Goal: Task Accomplishment & Management: Use online tool/utility

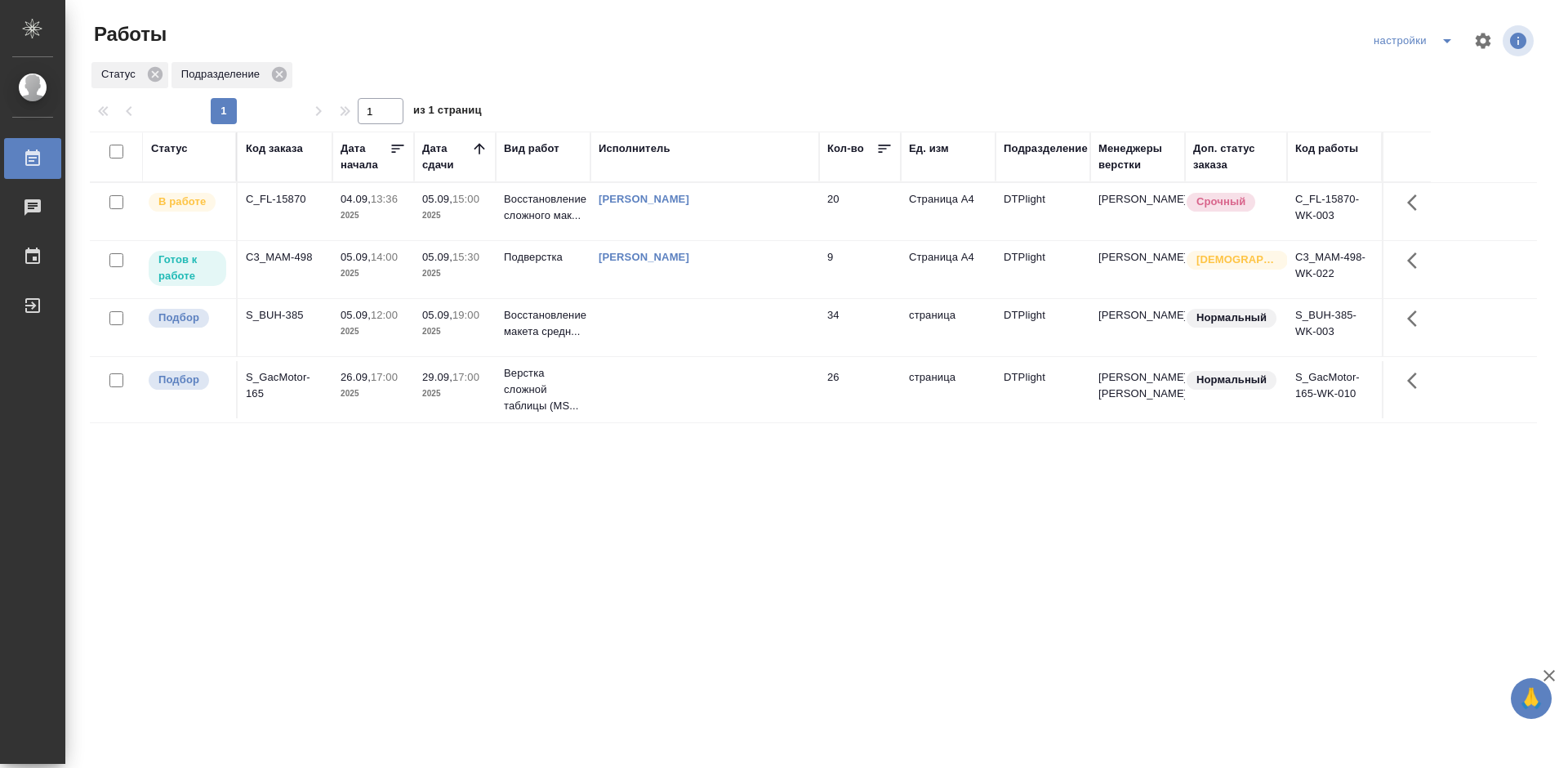
click at [274, 258] on div "C3_MAM-498" at bounding box center [285, 258] width 79 height 16
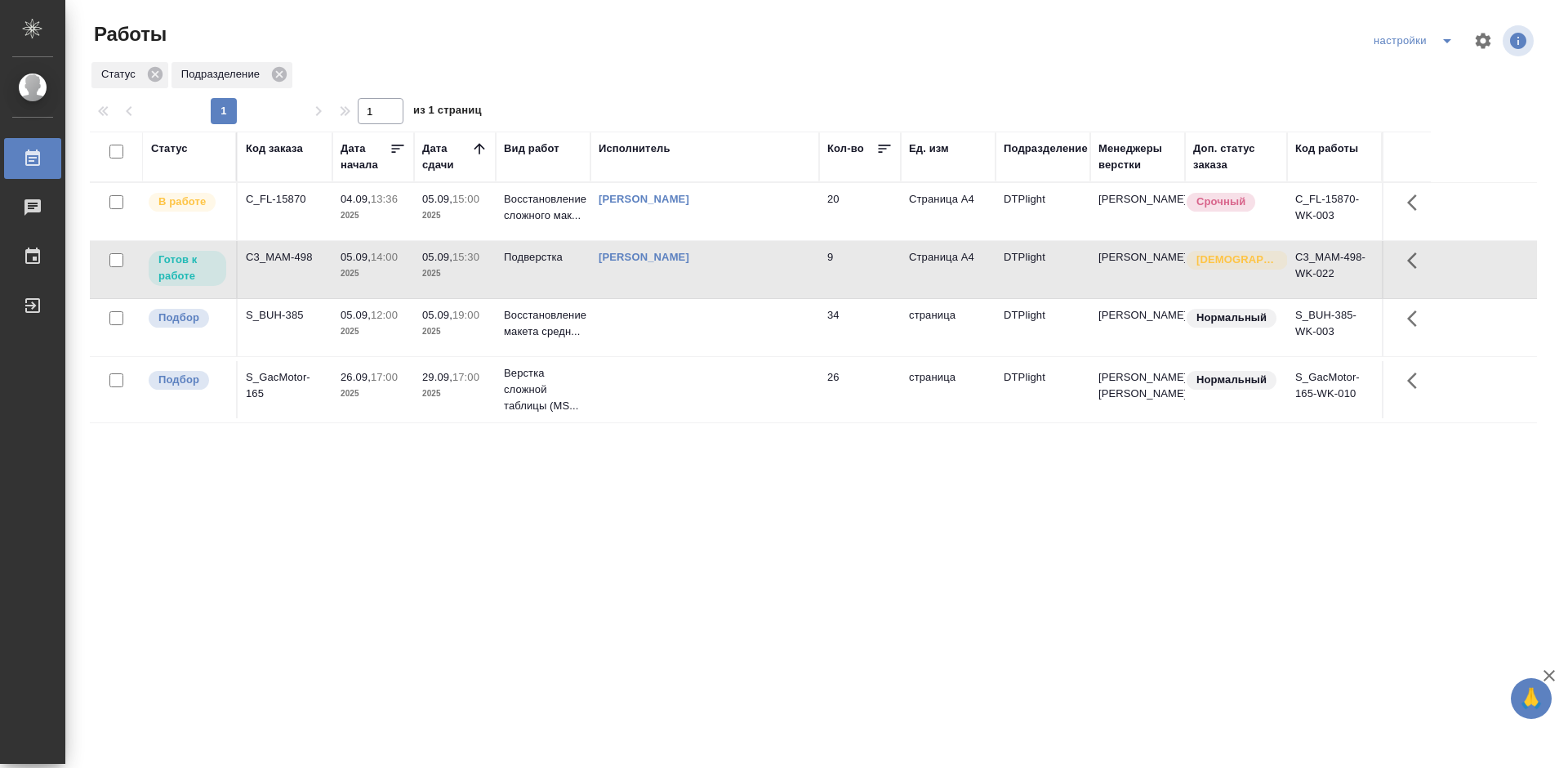
click at [274, 258] on div "C3_MAM-498" at bounding box center [285, 258] width 79 height 16
click at [527, 556] on div "Статус Код заказа Дата начала Дата сдачи Вид работ Исполнитель Кол-во Ед. изм П…" at bounding box center [813, 426] width 1447 height 588
click at [268, 382] on div "S_GacMotor-165" at bounding box center [285, 385] width 79 height 33
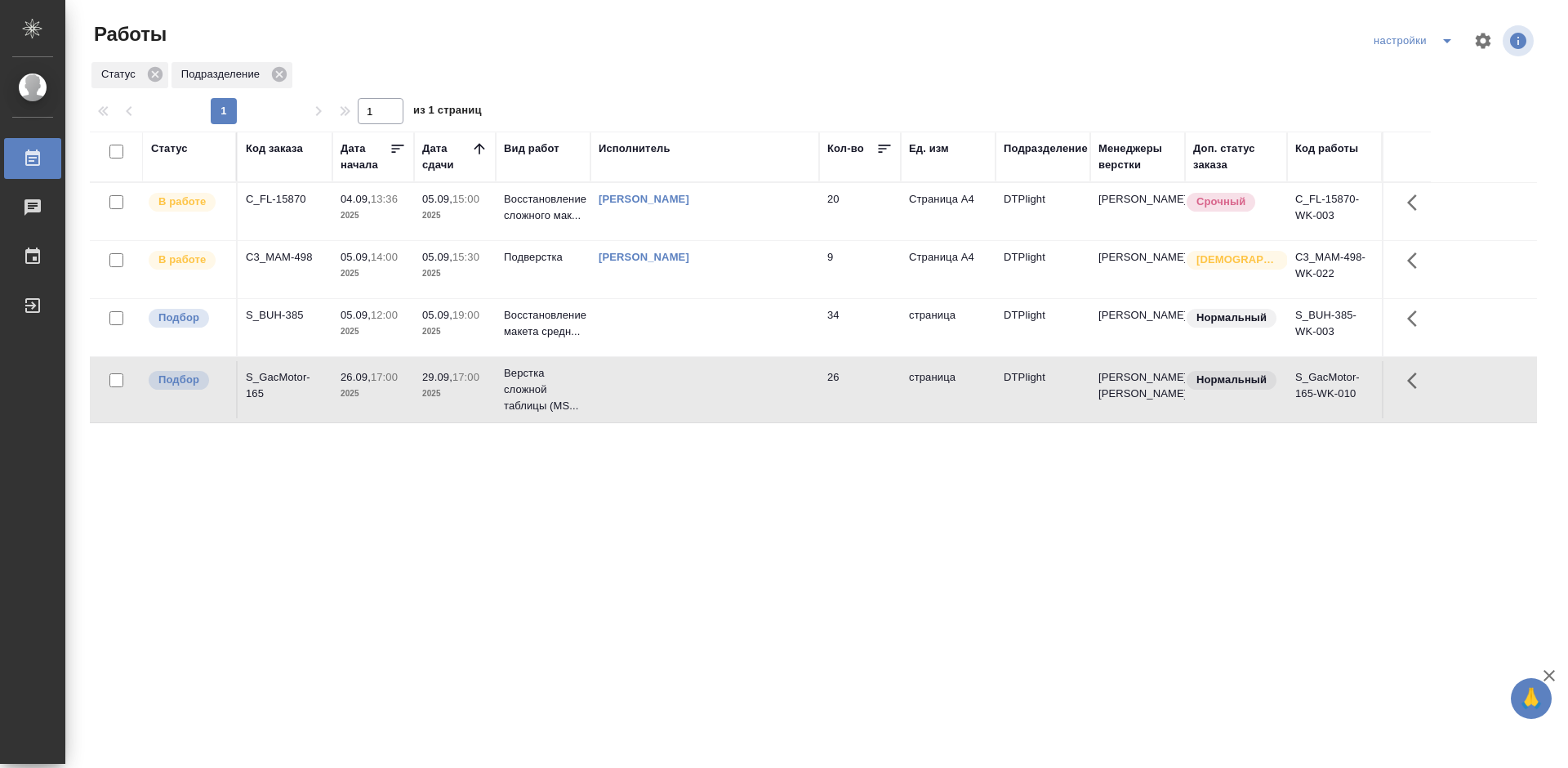
click at [268, 382] on div "S_GacMotor-165" at bounding box center [285, 385] width 79 height 33
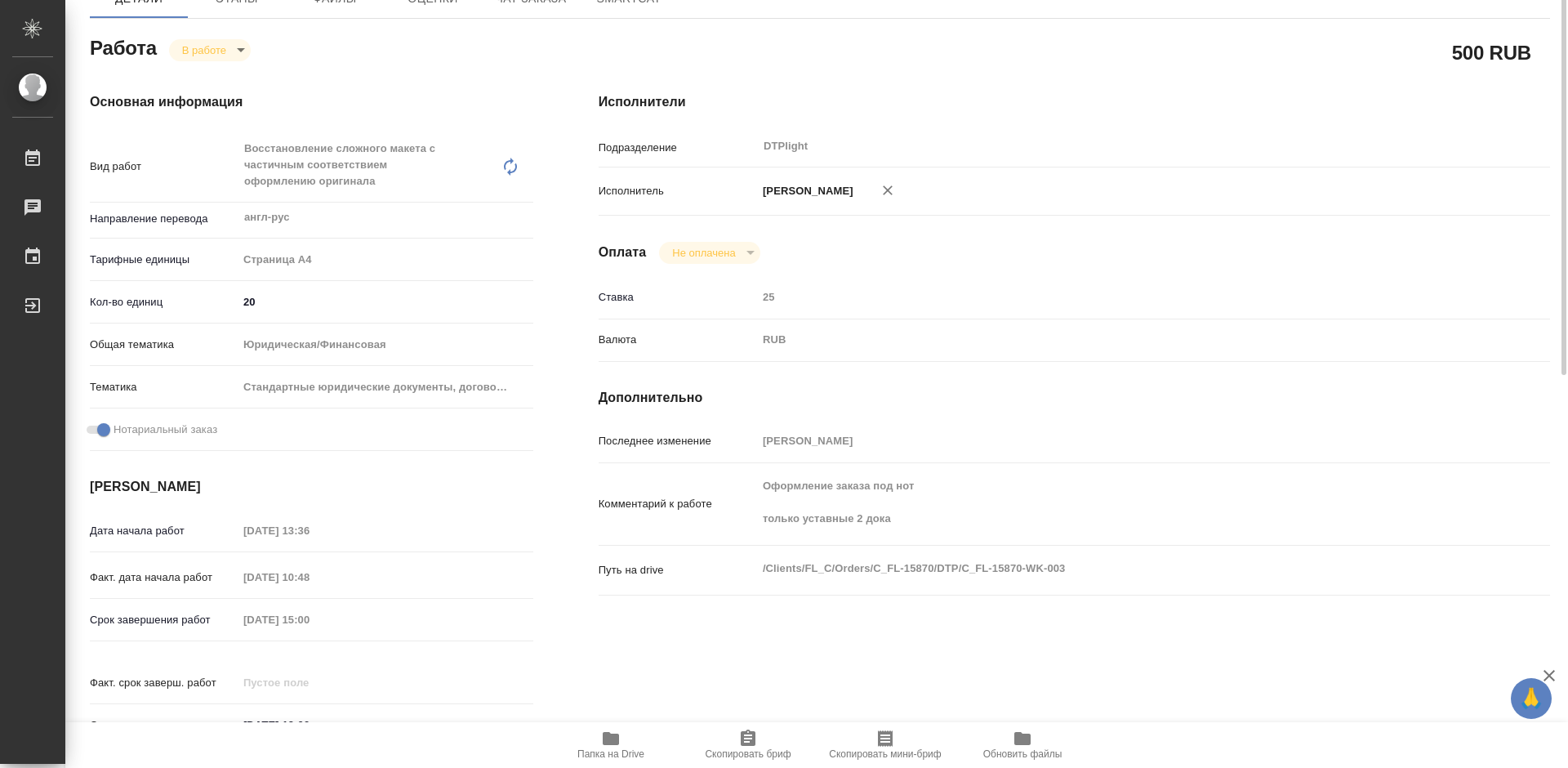
scroll to position [245, 0]
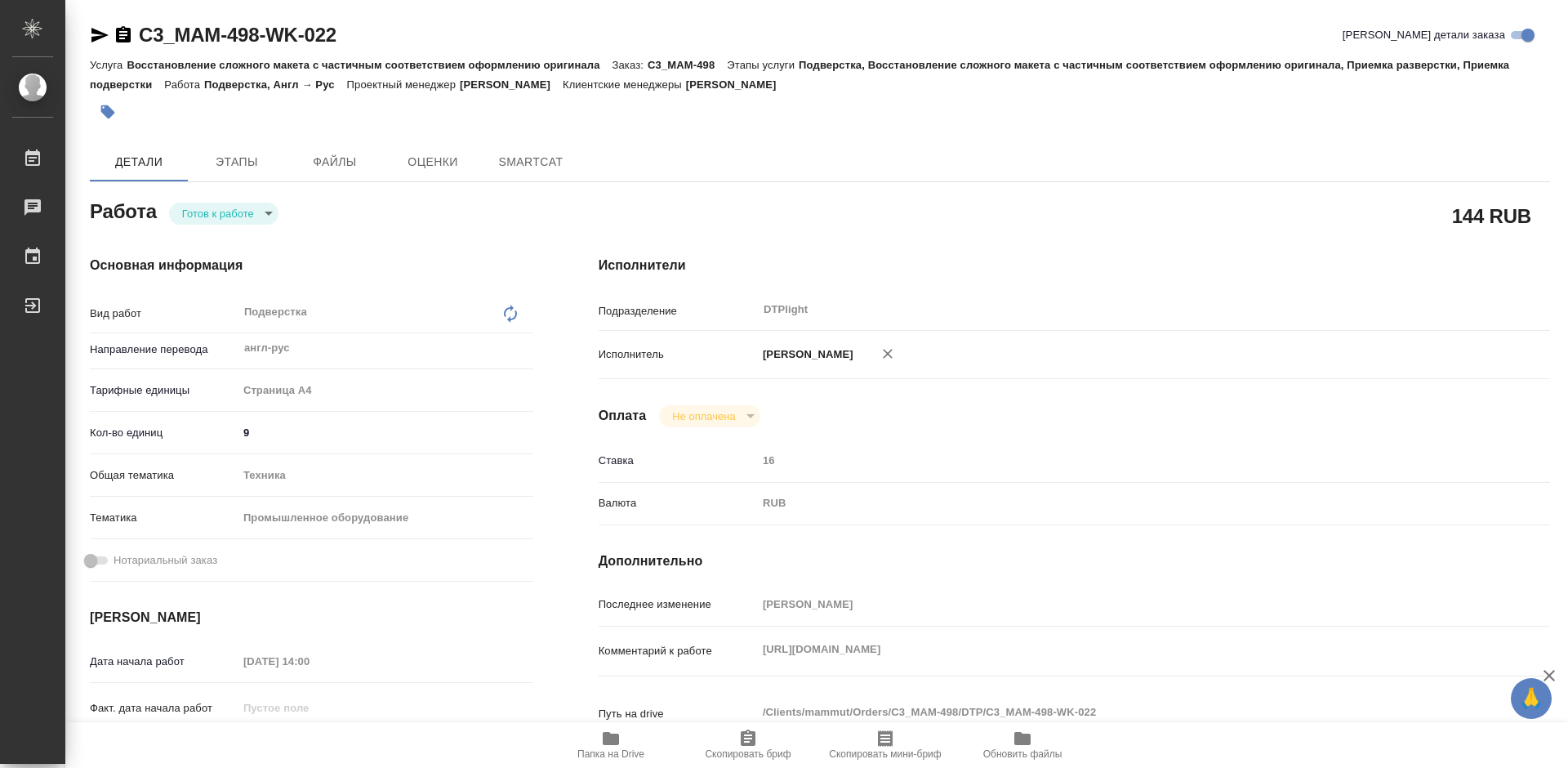
type textarea "x"
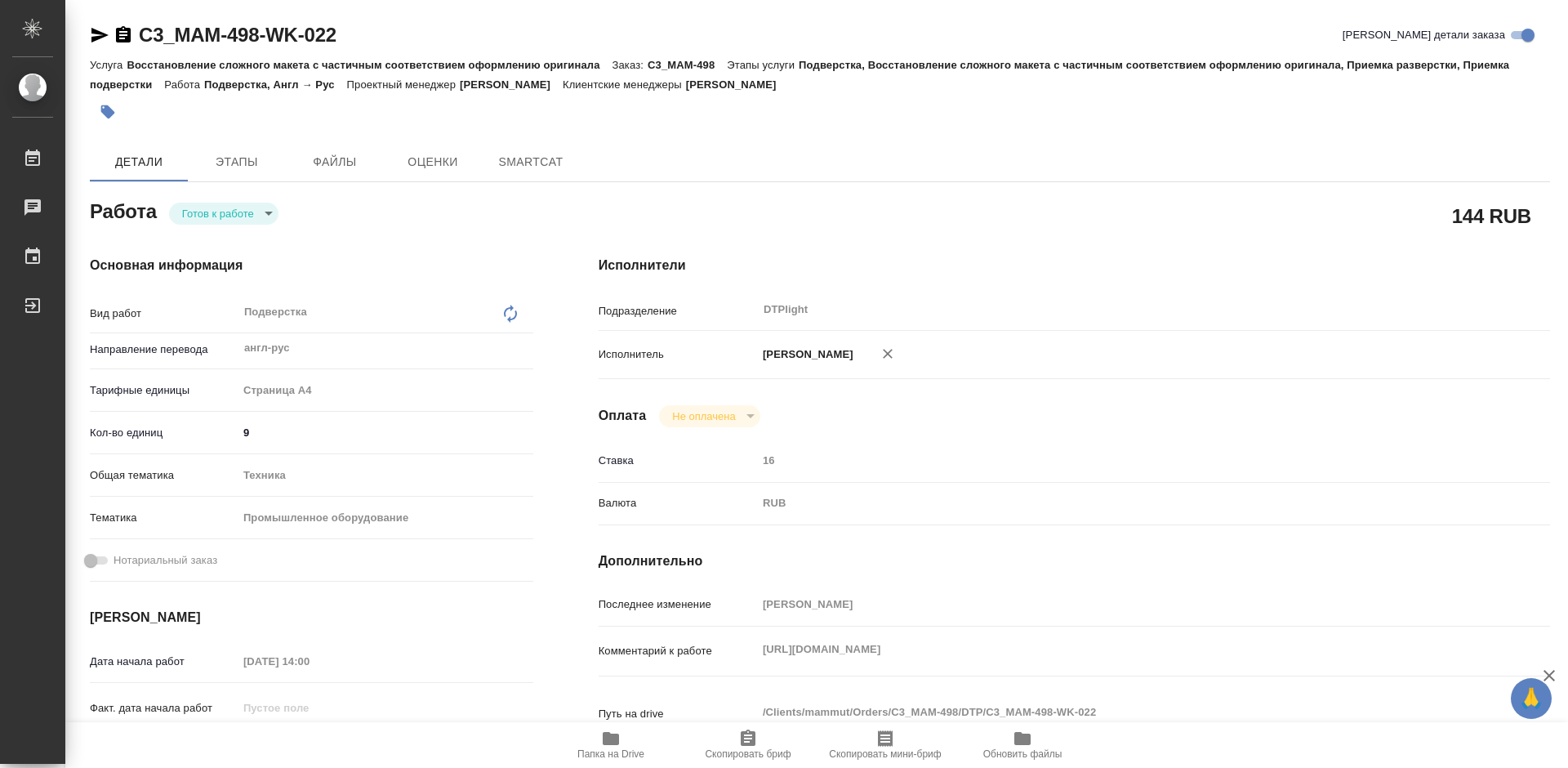
type textarea "x"
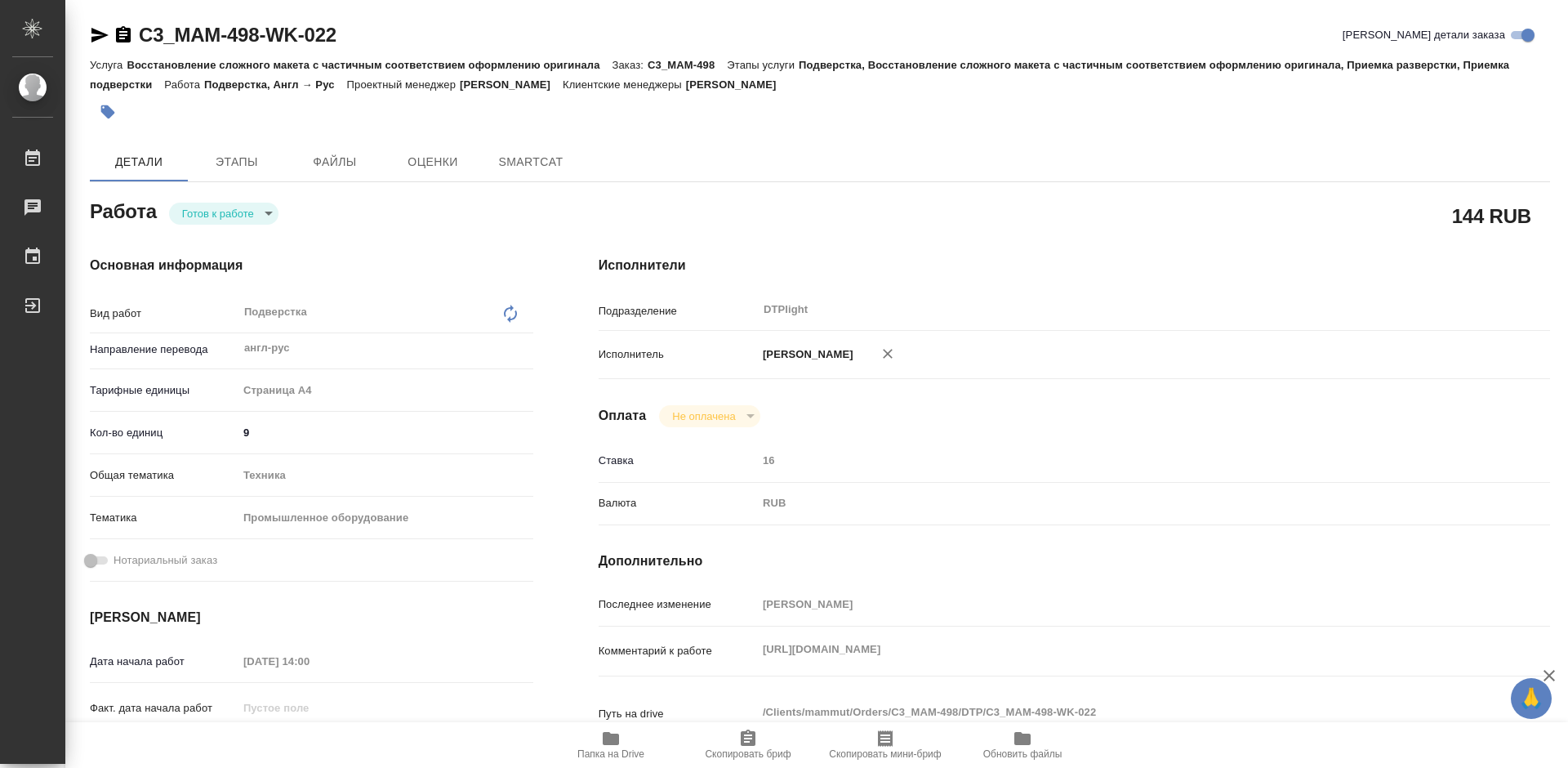
type textarea "x"
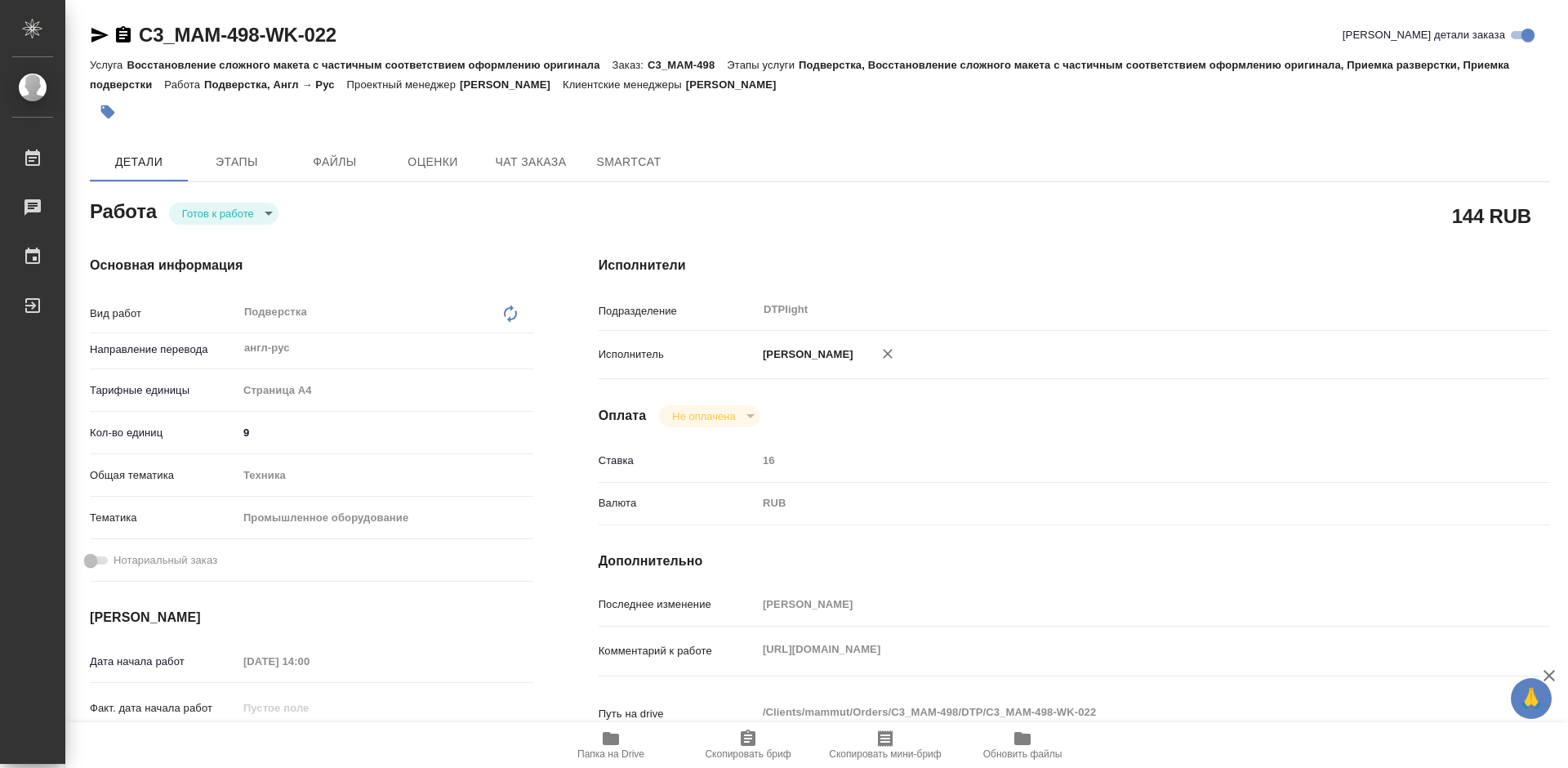
click at [260, 216] on body "🙏 .cls-1 fill:#fff; AWATERA Tretyakova Mariya Работы Чаты График Выйти C3_MAM-4…" at bounding box center [784, 384] width 1568 height 768
type textarea "x"
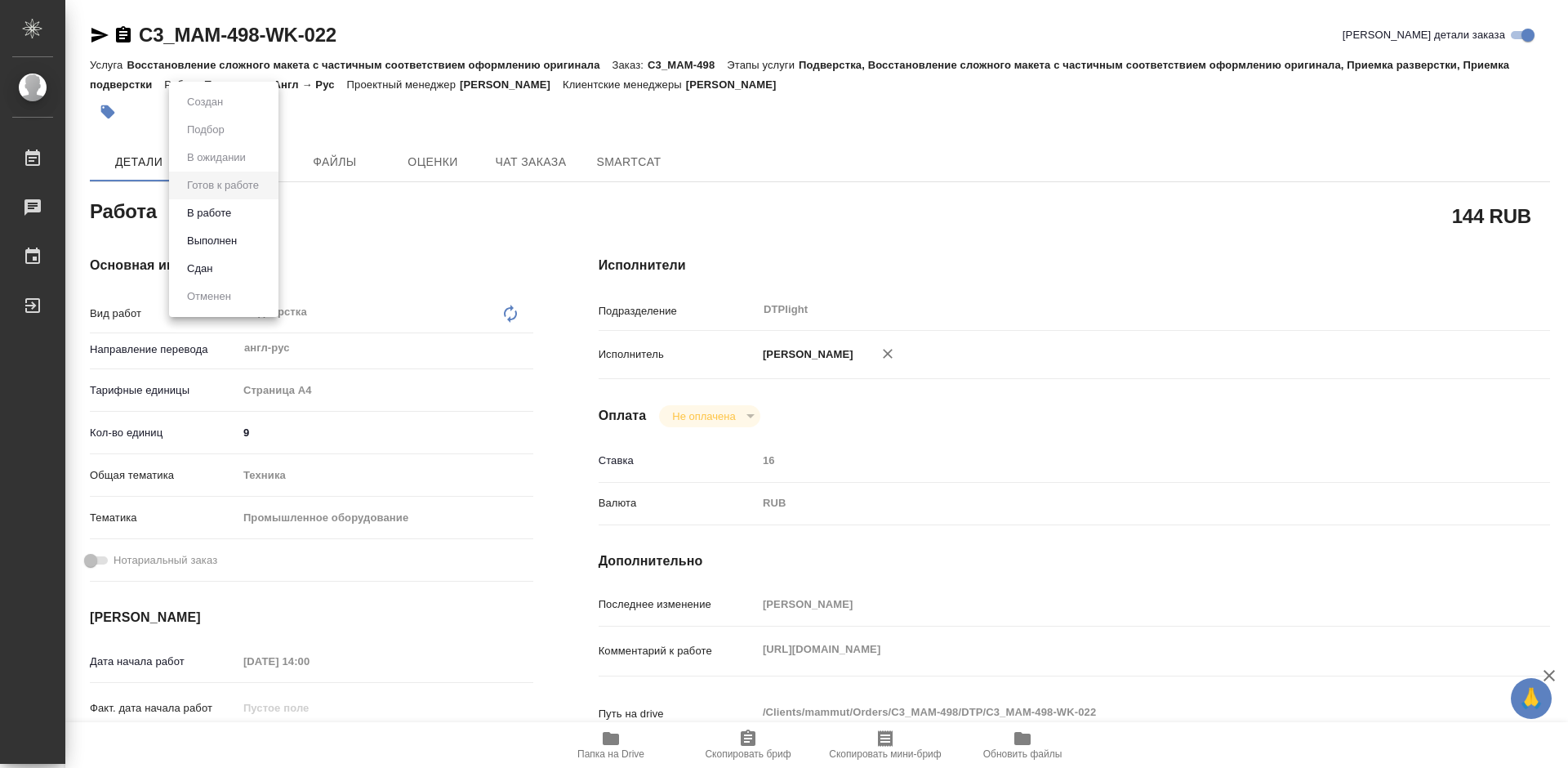
type textarea "x"
click at [229, 216] on button "В работе" at bounding box center [208, 214] width 54 height 18
type textarea "x"
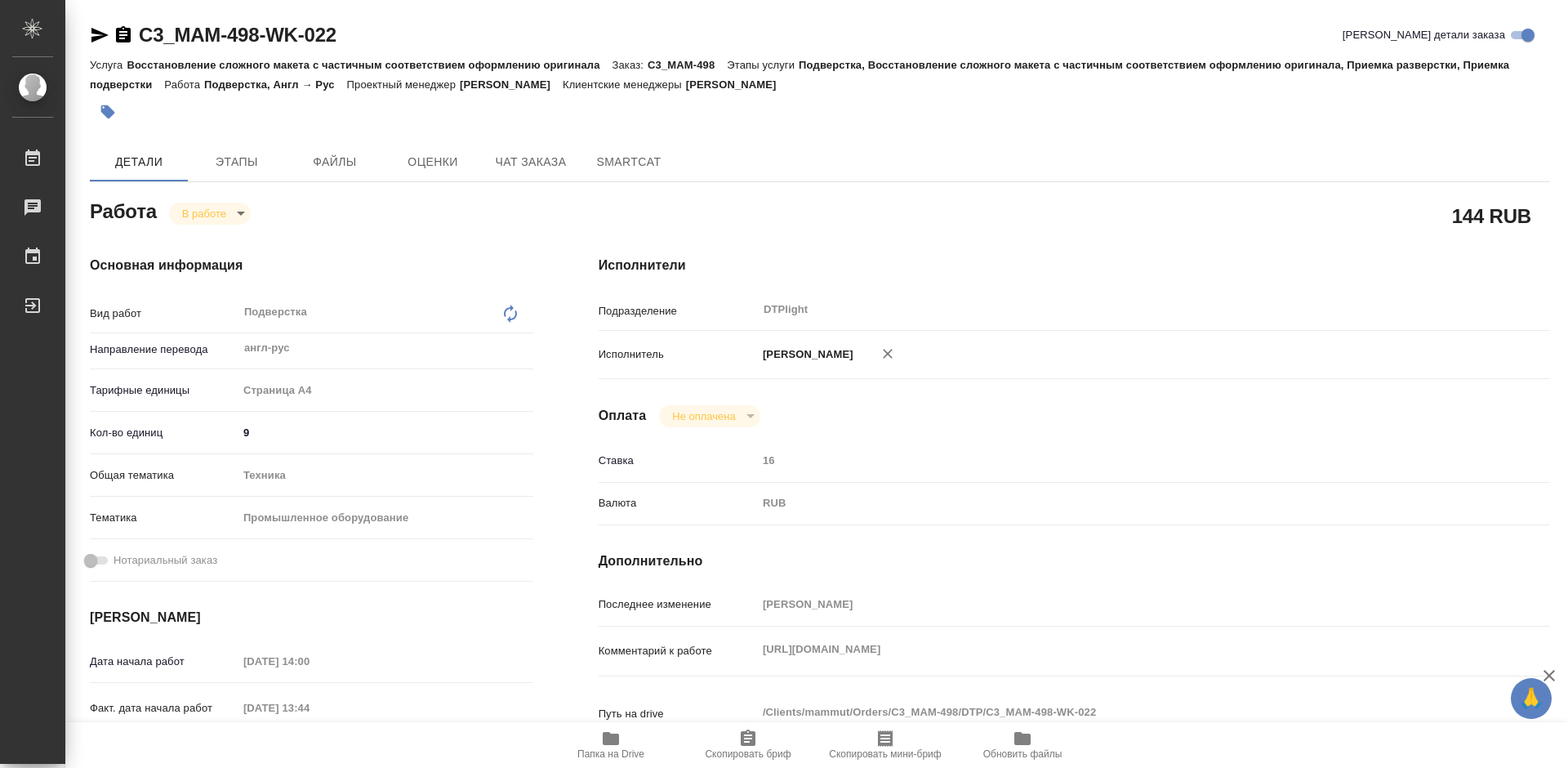
type textarea "x"
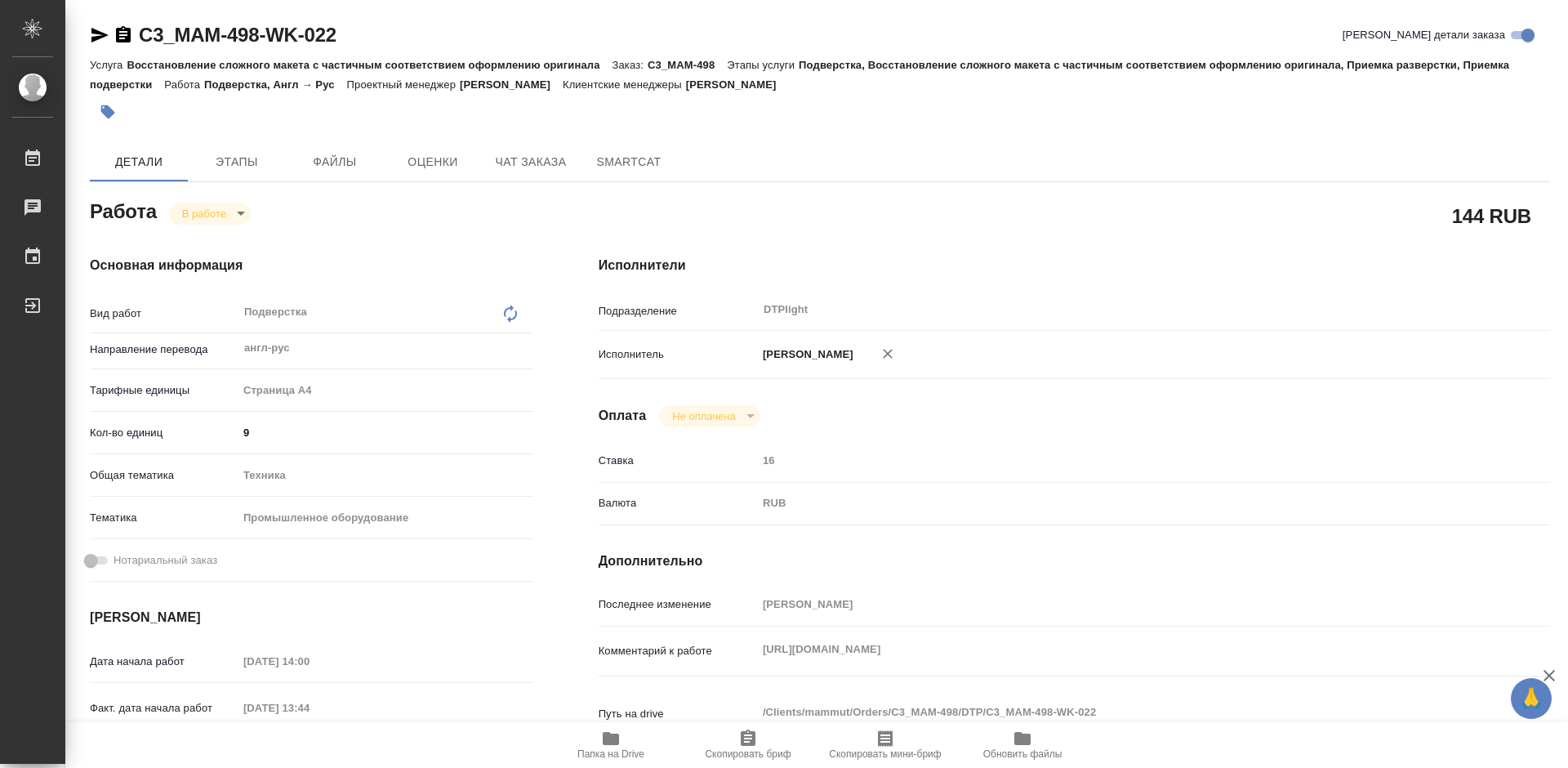
type textarea "x"
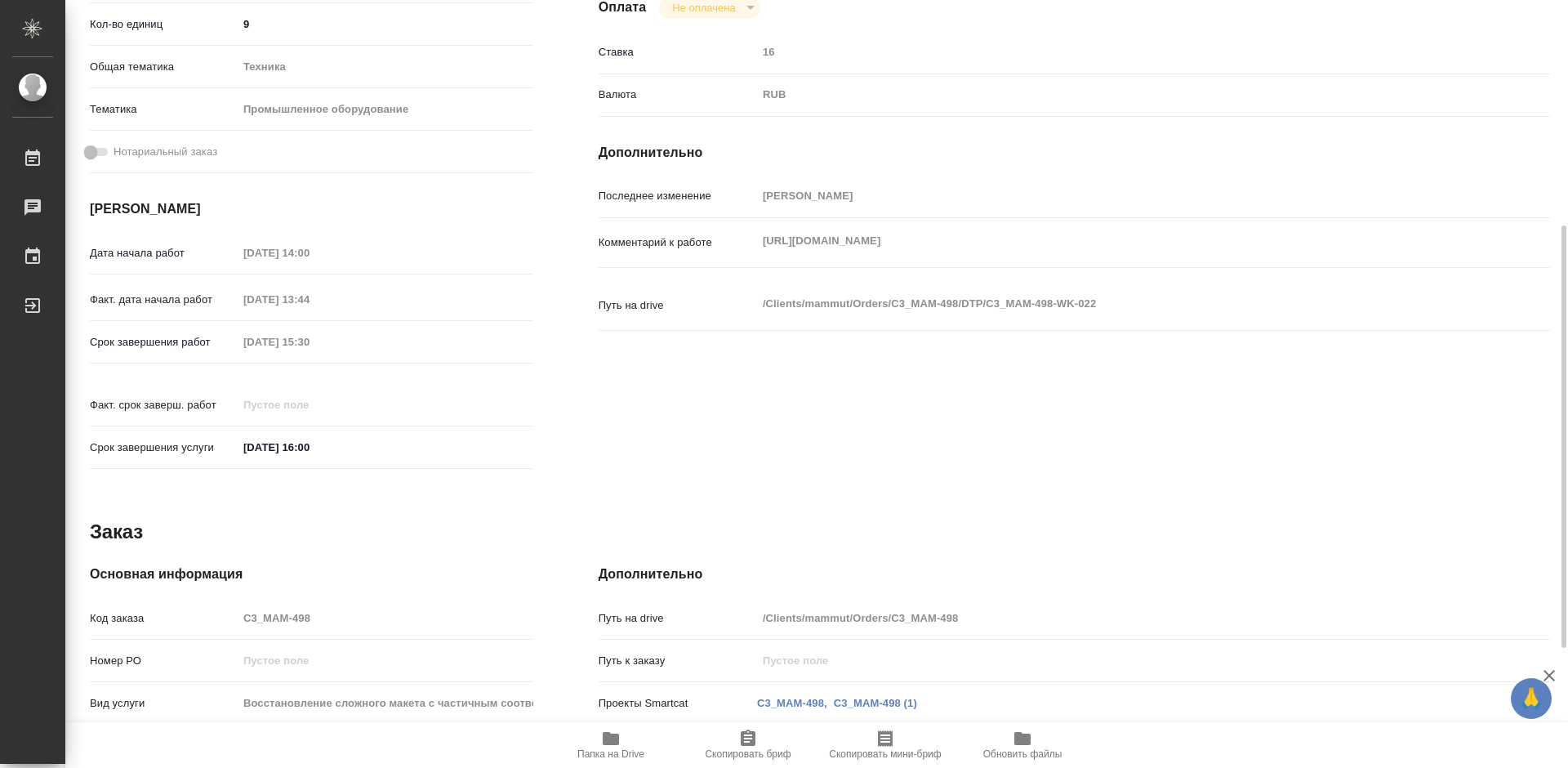
type textarea "x"
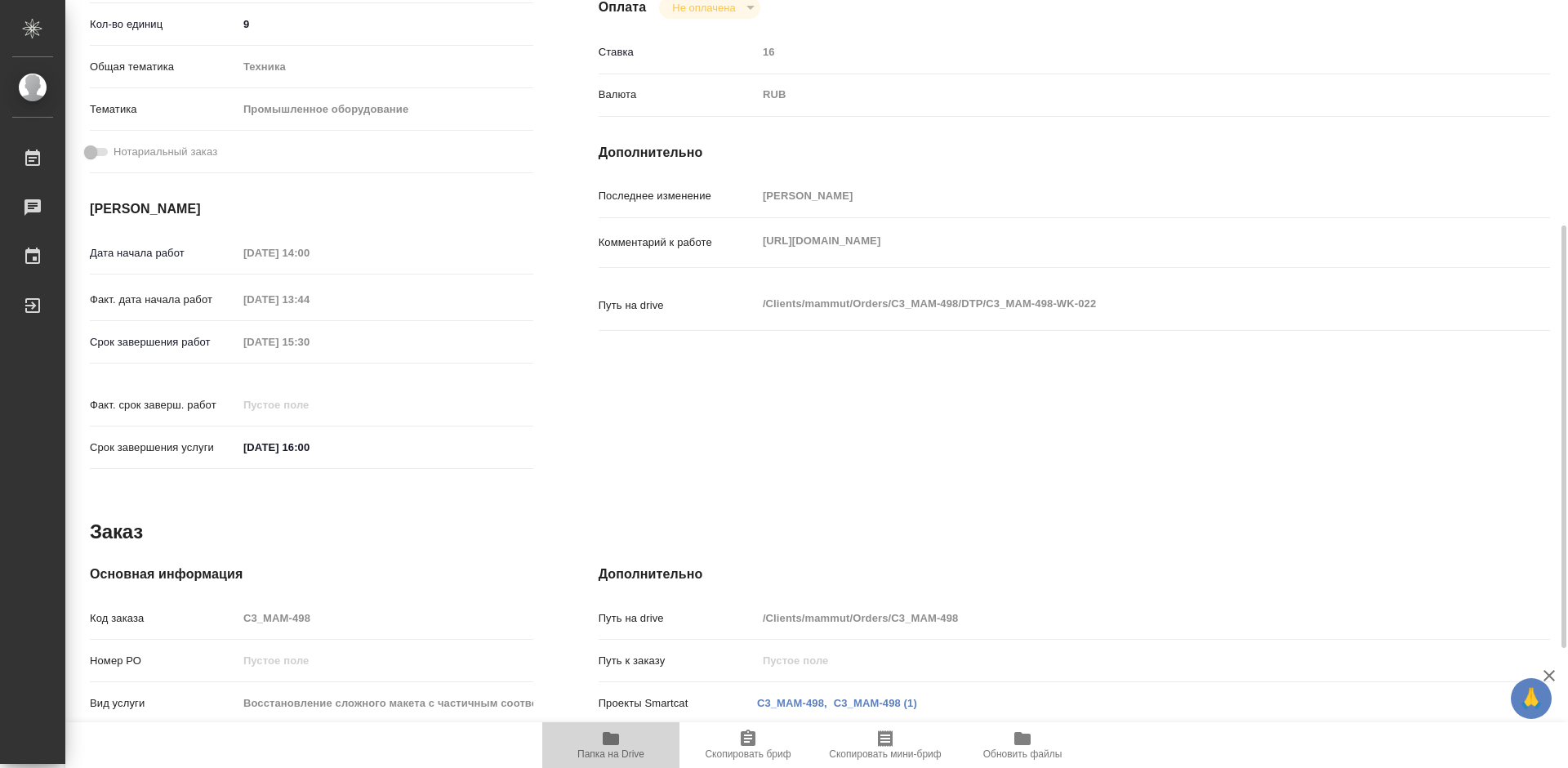
click at [620, 743] on icon "button" at bounding box center [610, 738] width 19 height 19
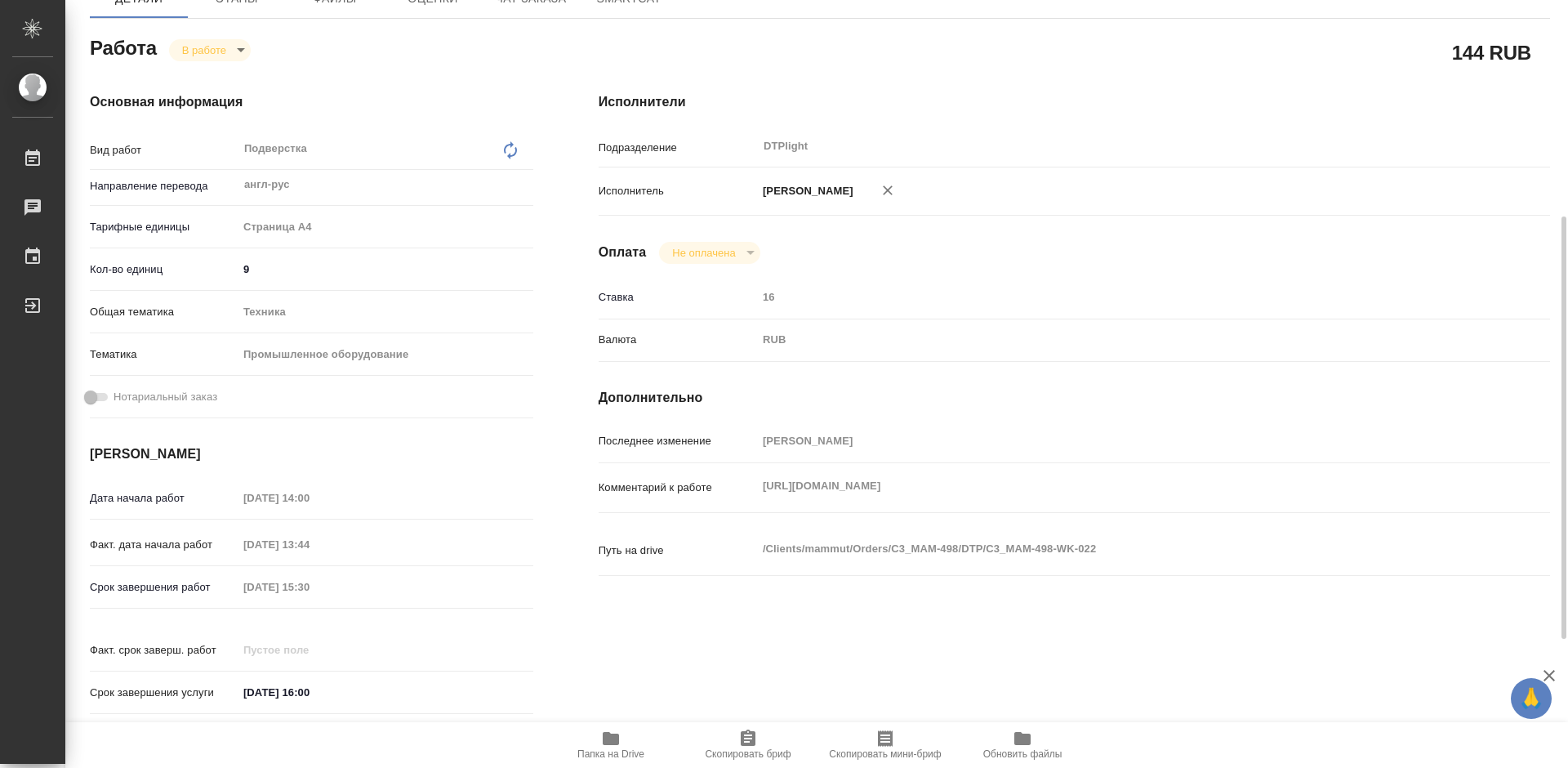
scroll to position [327, 0]
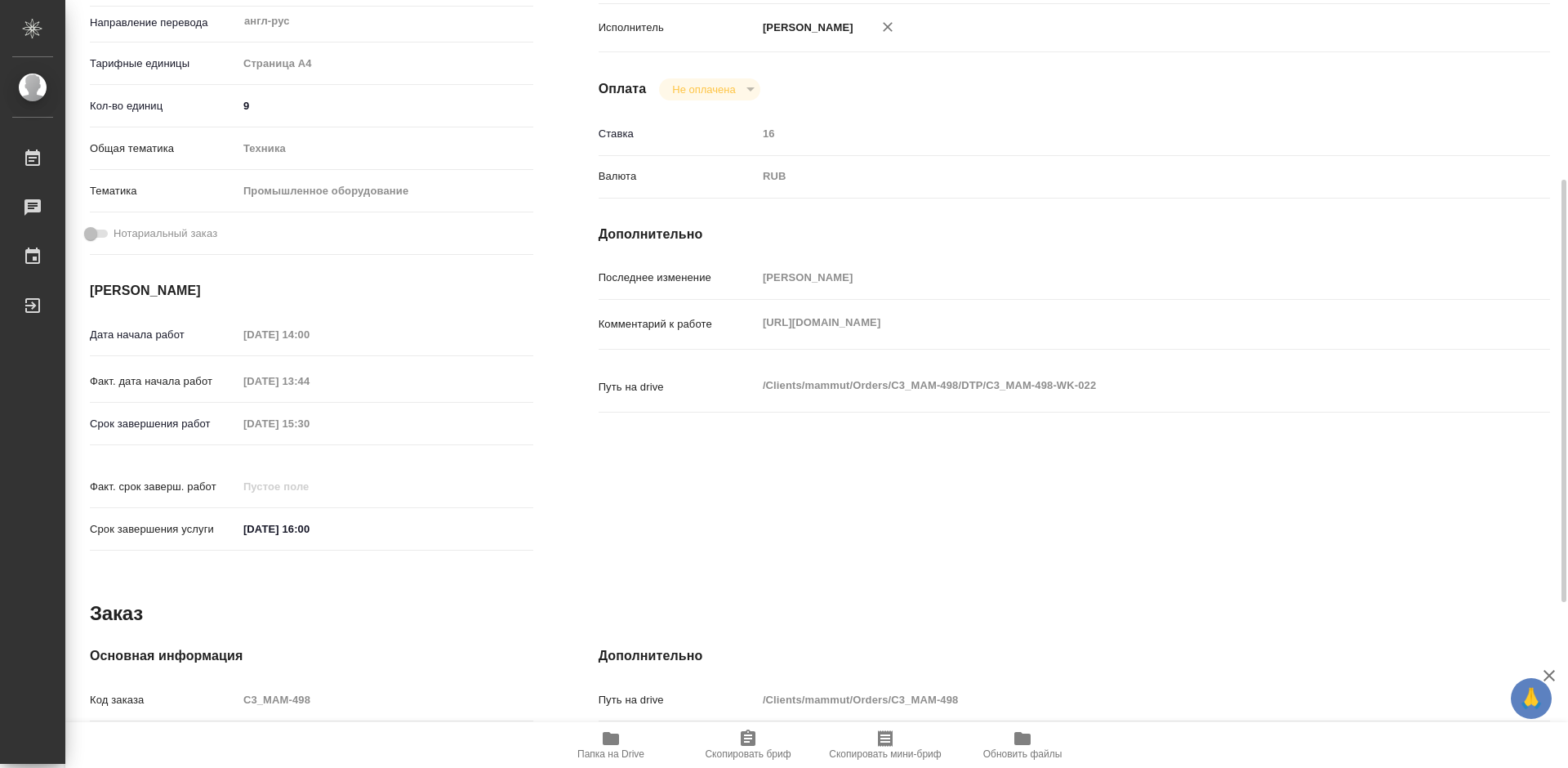
click at [626, 743] on span "Папка на Drive" at bounding box center [611, 744] width 118 height 31
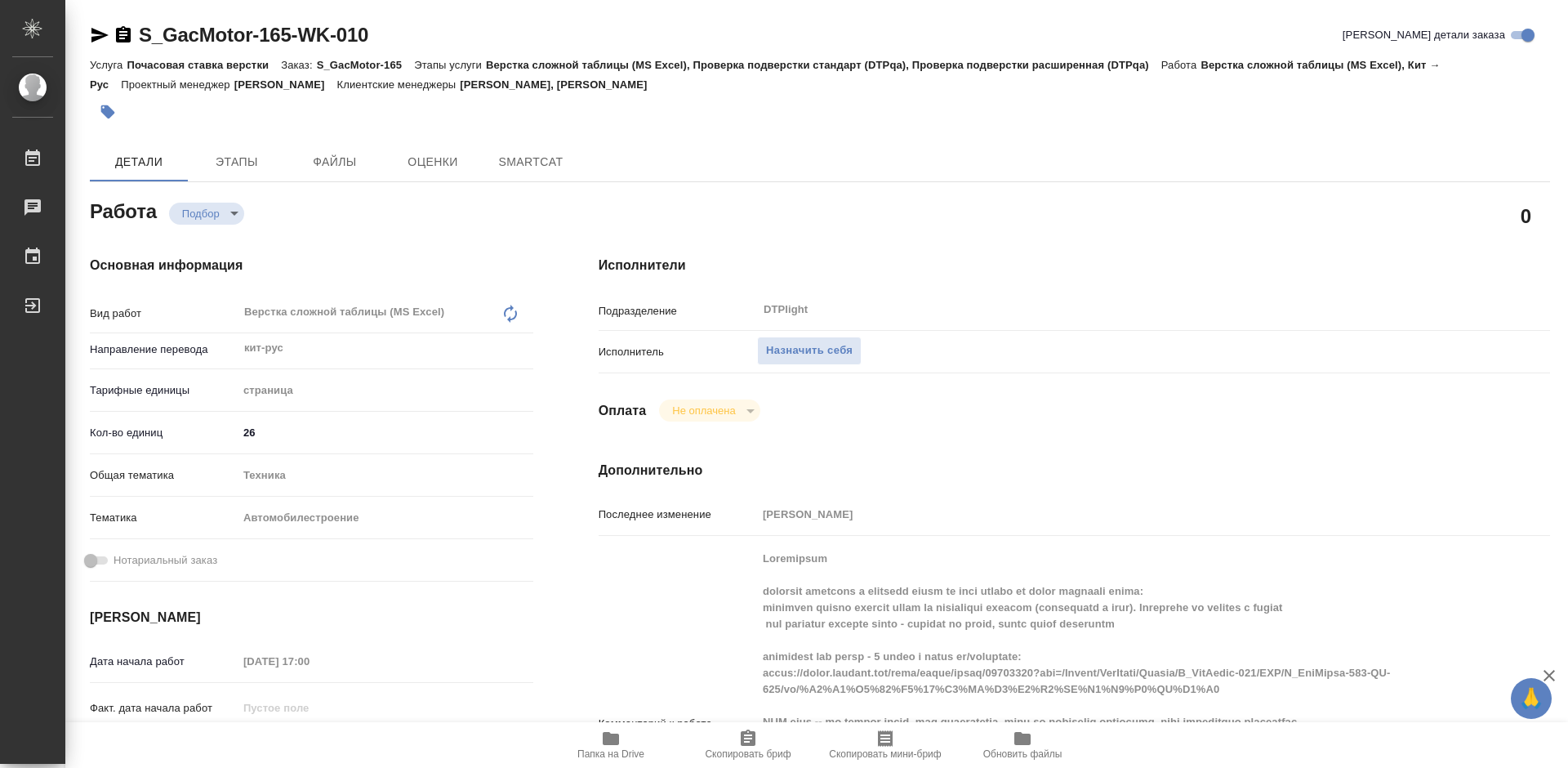
type textarea "x"
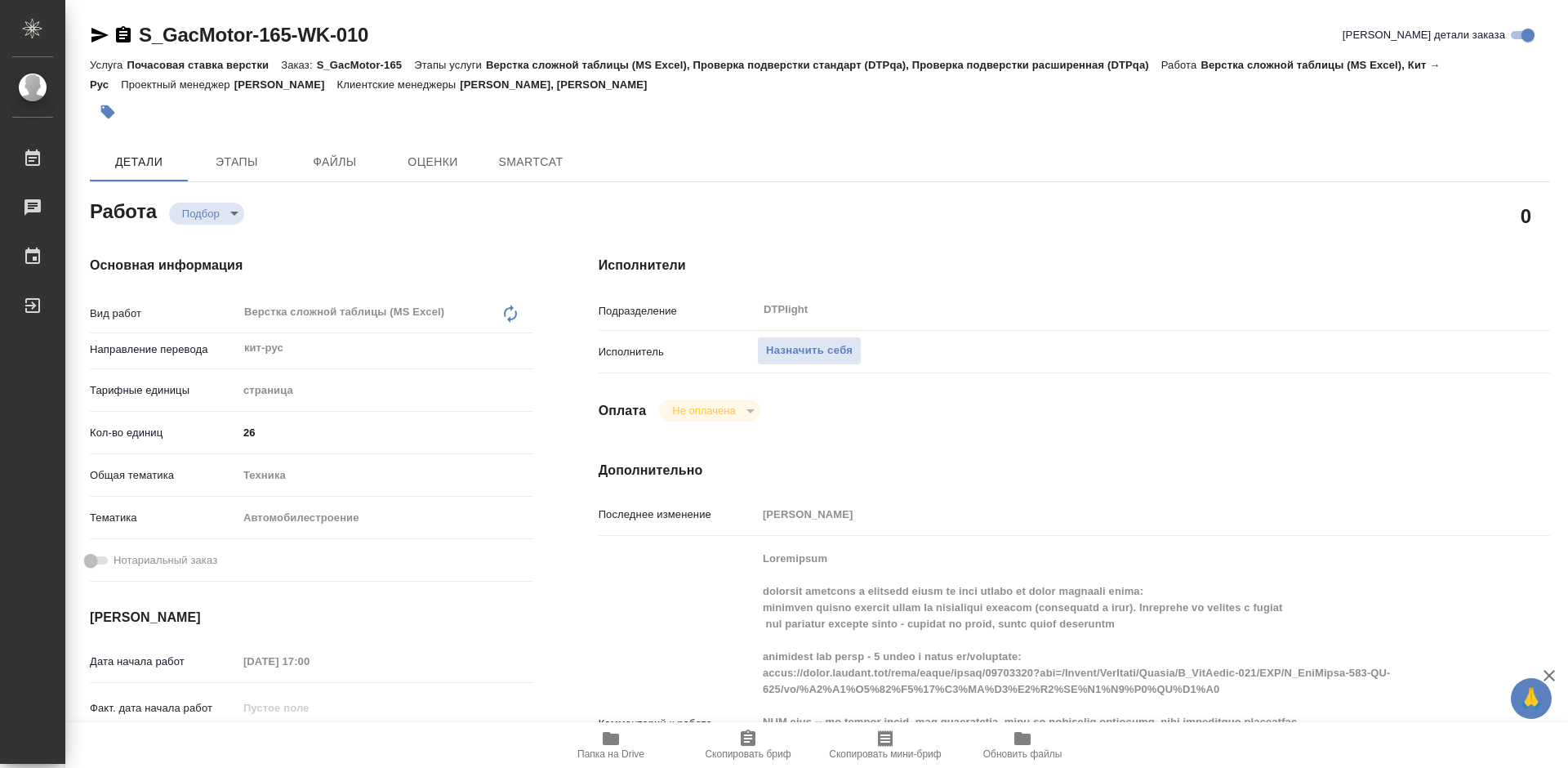
type textarea "x"
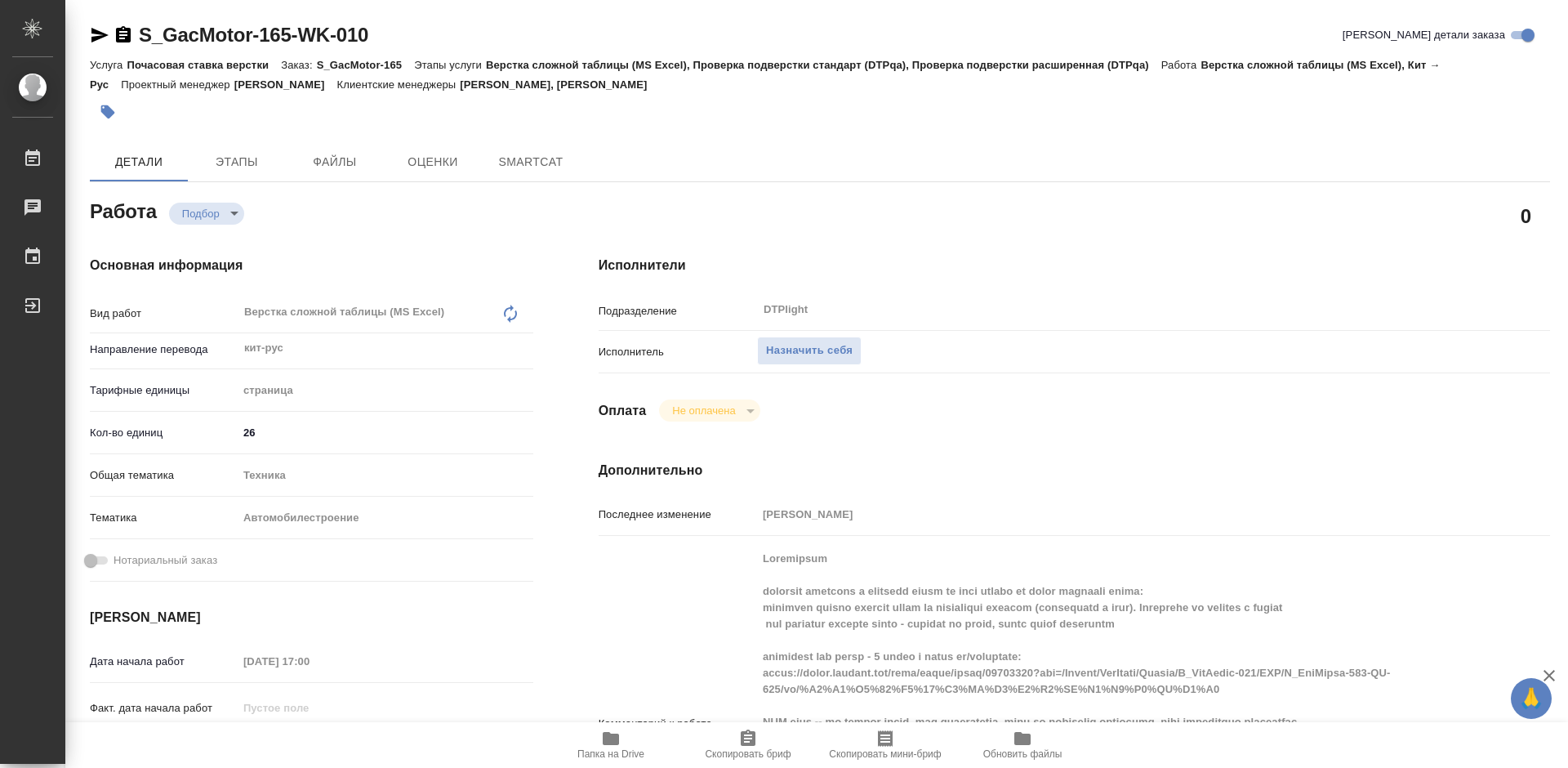
type textarea "x"
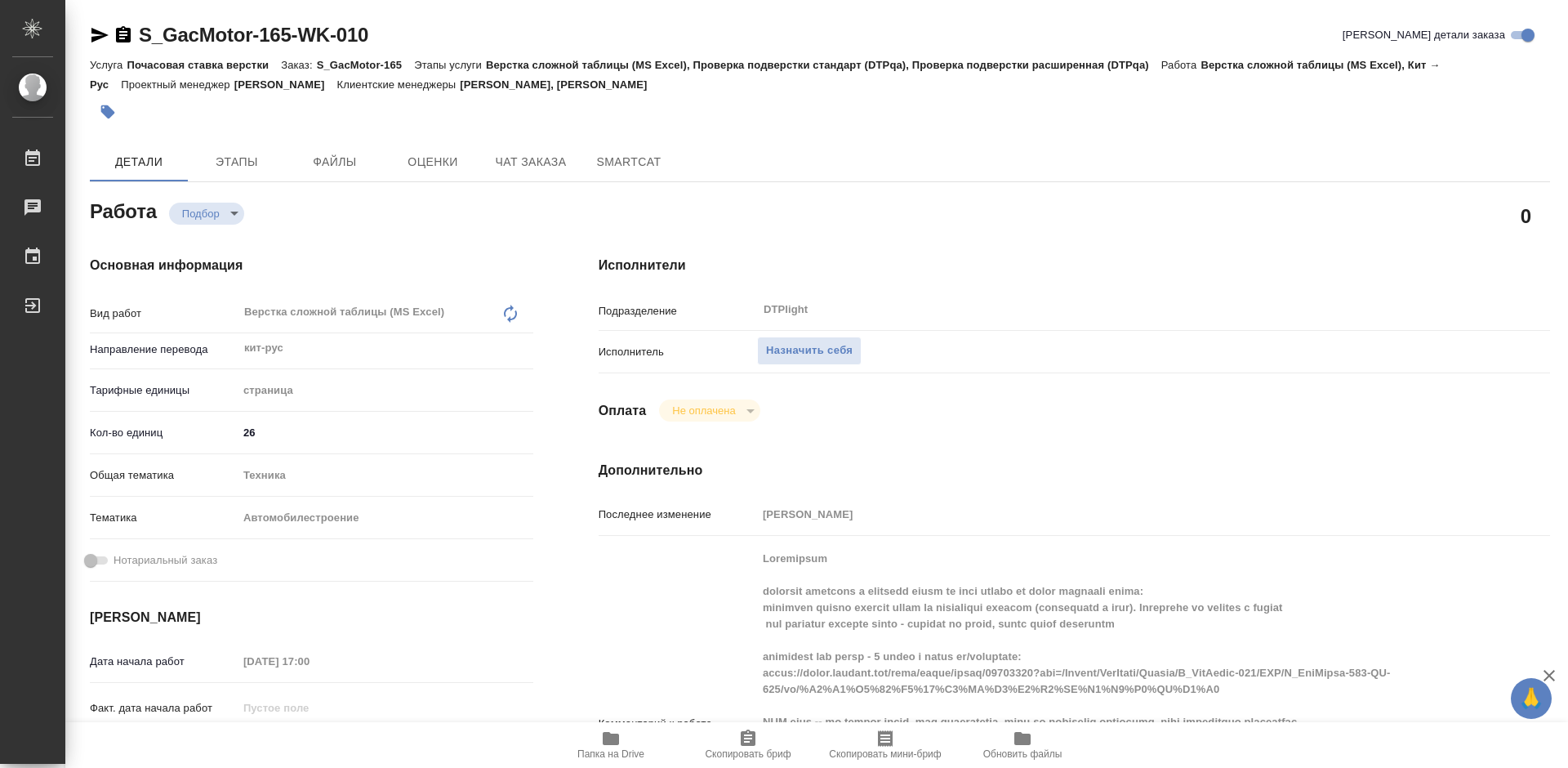
type textarea "x"
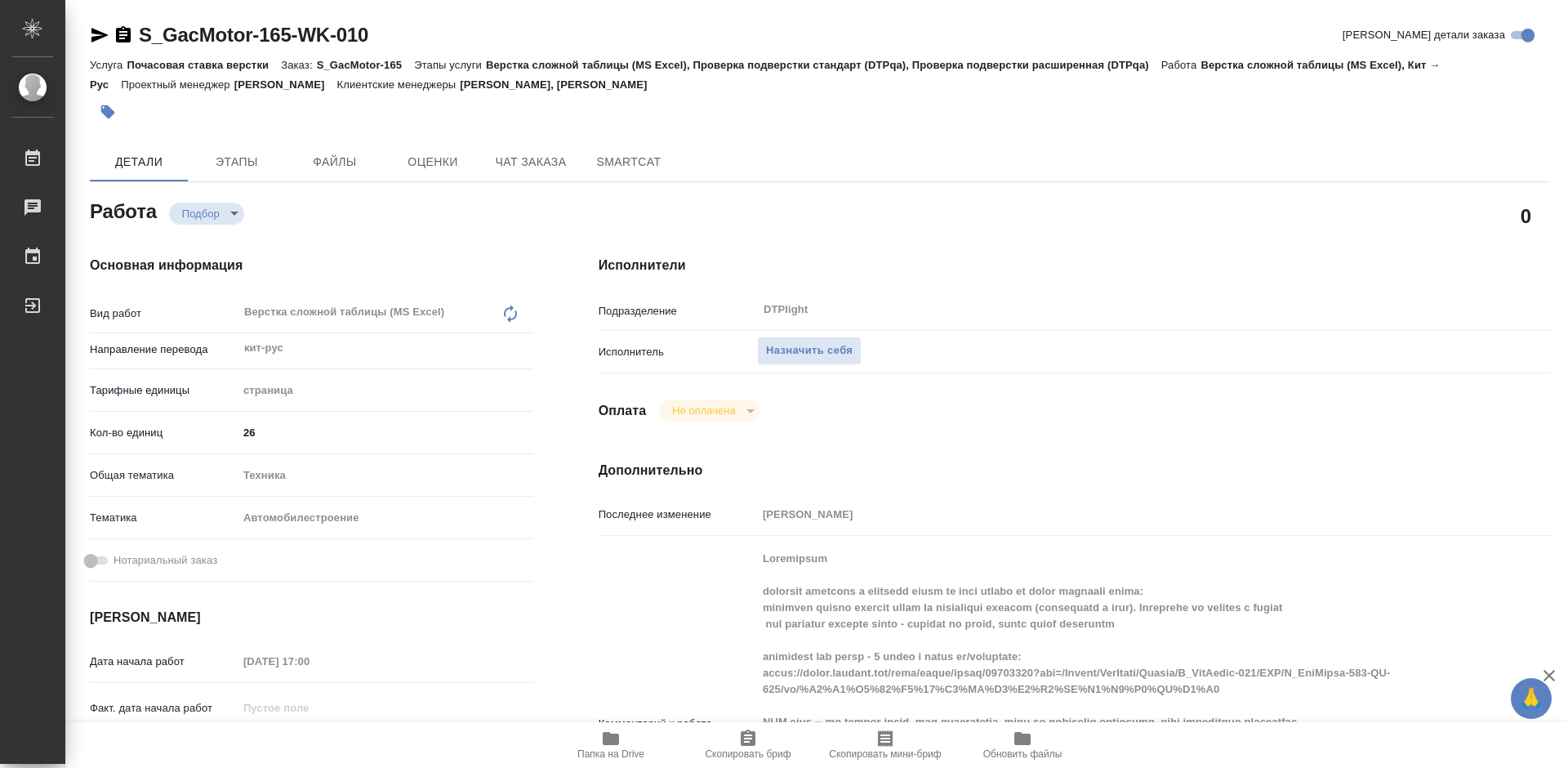
type textarea "x"
